Goal: Task Accomplishment & Management: Manage account settings

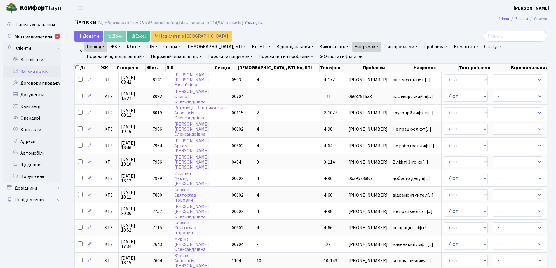
select select "25"
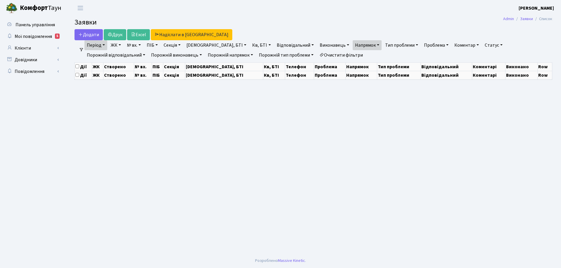
select select "25"
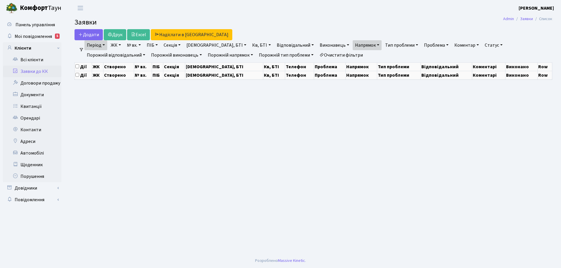
select select "25"
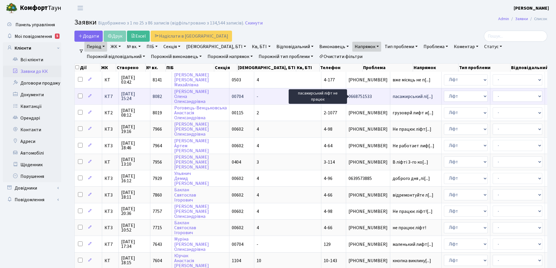
click at [393, 98] on span "пасажирський лі[...]" at bounding box center [413, 96] width 40 height 6
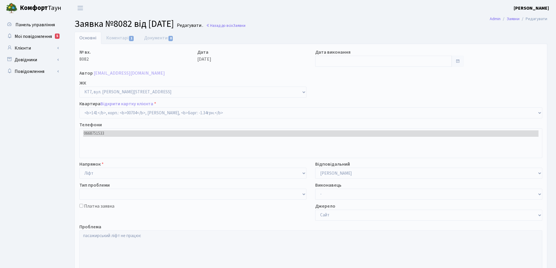
select select "18544"
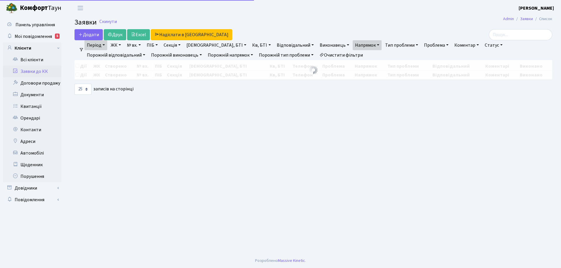
select select "25"
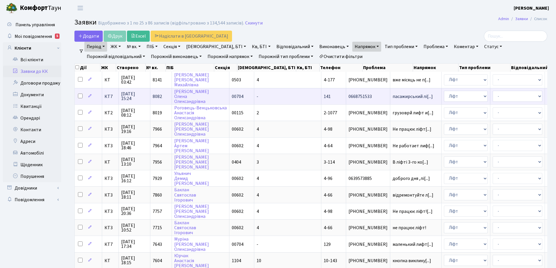
click at [324, 97] on span "141" at bounding box center [327, 96] width 7 height 6
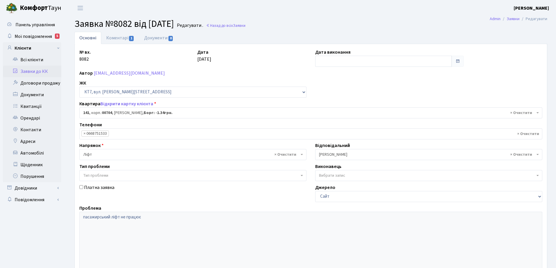
select select "18544"
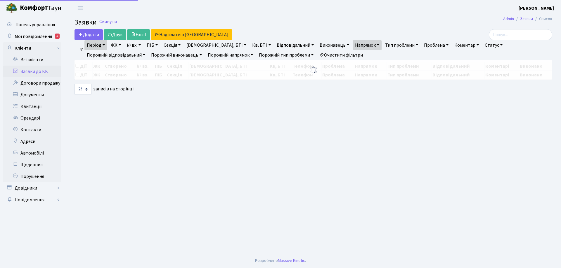
select select "25"
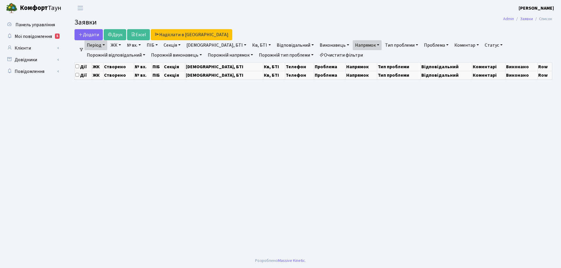
select select "25"
